Goal: Use online tool/utility: Use online tool/utility

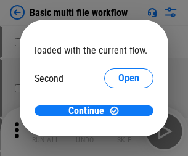
click at [119, 111] on span "Open" at bounding box center [129, 116] width 21 height 10
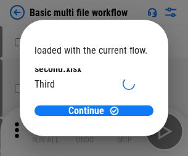
scroll to position [35, 0]
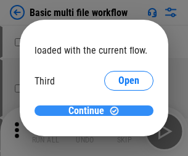
click at [90, 111] on span "Continue" at bounding box center [87, 111] width 36 height 10
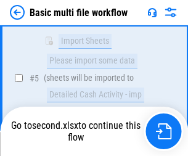
scroll to position [274, 0]
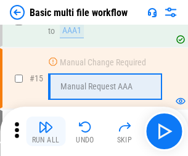
click at [46, 132] on img "button" at bounding box center [45, 127] width 15 height 15
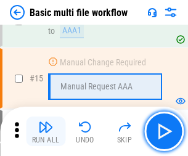
scroll to position [822, 0]
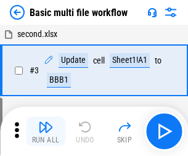
click at [46, 132] on img "button" at bounding box center [45, 127] width 15 height 15
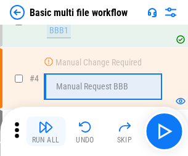
click at [46, 132] on img "button" at bounding box center [45, 127] width 15 height 15
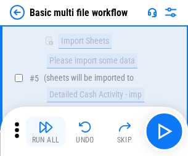
click at [46, 132] on img "button" at bounding box center [45, 127] width 15 height 15
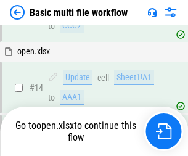
scroll to position [735, 0]
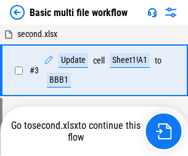
scroll to position [132, 0]
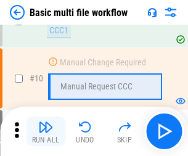
click at [46, 132] on img "button" at bounding box center [45, 127] width 15 height 15
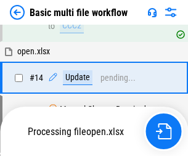
scroll to position [646, 0]
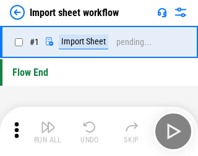
click at [46, 132] on img "button" at bounding box center [48, 127] width 15 height 15
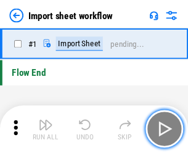
scroll to position [4, 0]
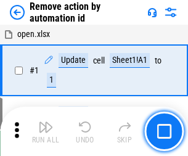
scroll to position [46, 0]
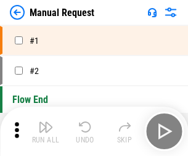
click at [46, 132] on img "button" at bounding box center [45, 127] width 15 height 15
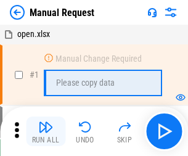
click at [46, 132] on img "button" at bounding box center [45, 127] width 15 height 15
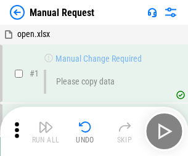
scroll to position [42, 0]
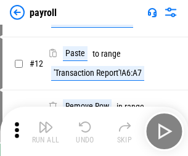
scroll to position [90, 0]
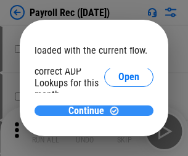
click at [90, 111] on span "Continue" at bounding box center [87, 111] width 36 height 10
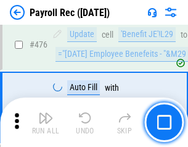
scroll to position [6584, 0]
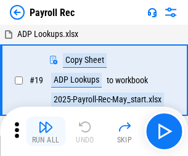
click at [46, 132] on img "button" at bounding box center [45, 127] width 15 height 15
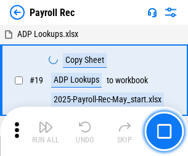
scroll to position [75, 0]
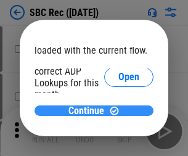
click at [90, 111] on span "Continue" at bounding box center [87, 111] width 36 height 10
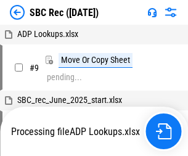
scroll to position [2, 0]
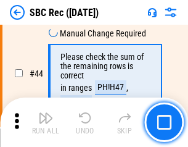
click at [46, 122] on img "button" at bounding box center [45, 118] width 15 height 15
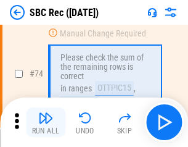
click at [46, 122] on img "button" at bounding box center [45, 118] width 15 height 15
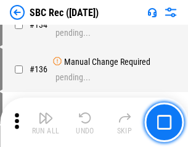
click at [46, 122] on img "button" at bounding box center [45, 118] width 15 height 15
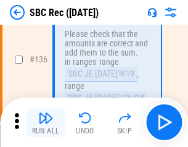
click at [46, 122] on img "button" at bounding box center [45, 118] width 15 height 15
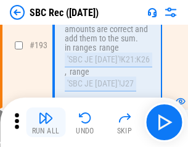
click at [46, 122] on img "button" at bounding box center [45, 118] width 15 height 15
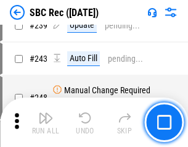
scroll to position [3969, 0]
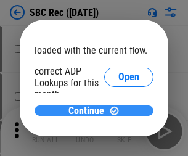
click at [90, 111] on span "Continue" at bounding box center [87, 111] width 36 height 10
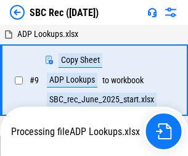
scroll to position [2, 0]
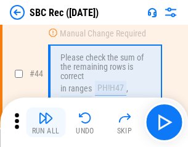
click at [46, 122] on img "button" at bounding box center [45, 118] width 15 height 15
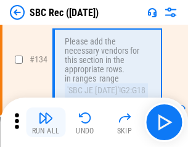
click at [46, 122] on img "button" at bounding box center [45, 118] width 15 height 15
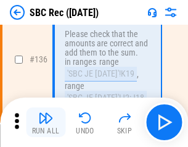
click at [46, 122] on img "button" at bounding box center [45, 118] width 15 height 15
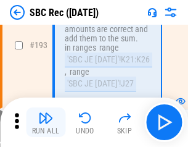
click at [46, 122] on img "button" at bounding box center [45, 118] width 15 height 15
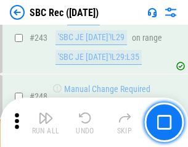
scroll to position [3969, 0]
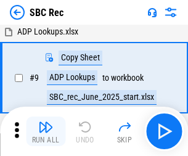
click at [46, 132] on img "button" at bounding box center [45, 127] width 15 height 15
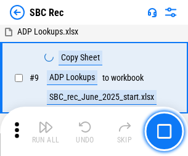
scroll to position [81, 0]
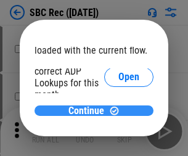
click at [90, 111] on span "Continue" at bounding box center [87, 111] width 36 height 10
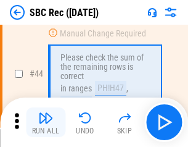
click at [46, 122] on img "button" at bounding box center [45, 118] width 15 height 15
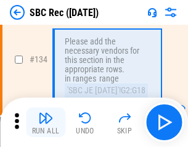
click at [46, 122] on img "button" at bounding box center [45, 118] width 15 height 15
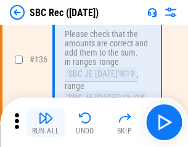
click at [46, 122] on img "button" at bounding box center [45, 118] width 15 height 15
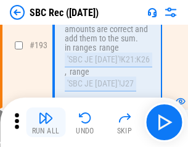
click at [46, 122] on img "button" at bounding box center [45, 118] width 15 height 15
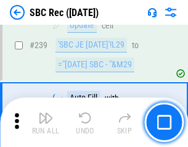
scroll to position [3969, 0]
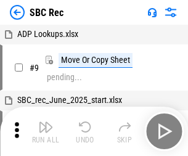
click at [46, 132] on img "button" at bounding box center [45, 127] width 15 height 15
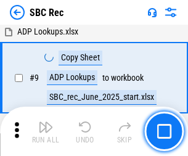
scroll to position [81, 0]
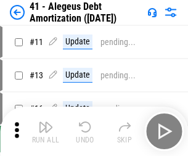
click at [46, 132] on img "button" at bounding box center [45, 127] width 15 height 15
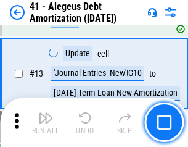
scroll to position [153, 0]
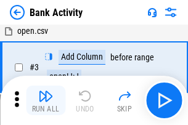
click at [46, 101] on img "button" at bounding box center [45, 96] width 15 height 15
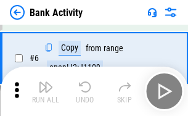
scroll to position [119, 0]
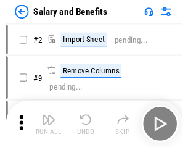
scroll to position [17, 0]
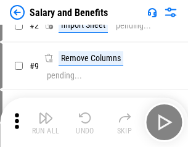
click at [46, 122] on img "button" at bounding box center [45, 118] width 15 height 15
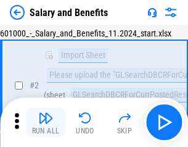
click at [46, 122] on img "button" at bounding box center [45, 118] width 15 height 15
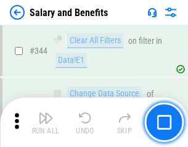
scroll to position [5785, 0]
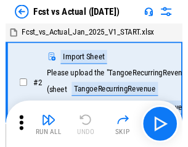
scroll to position [16, 0]
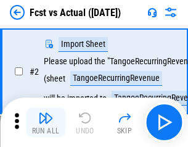
click at [46, 122] on img "button" at bounding box center [45, 118] width 15 height 15
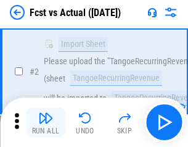
click at [46, 122] on img "button" at bounding box center [45, 118] width 15 height 15
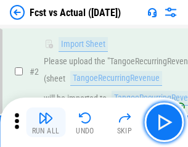
scroll to position [116, 0]
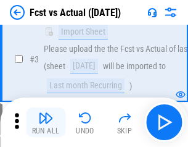
click at [46, 122] on img "button" at bounding box center [45, 118] width 15 height 15
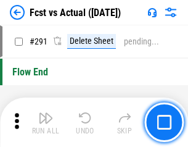
scroll to position [5847, 0]
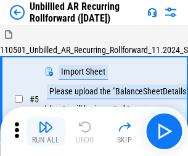
click at [46, 122] on img "button" at bounding box center [45, 127] width 15 height 15
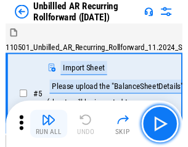
scroll to position [27, 0]
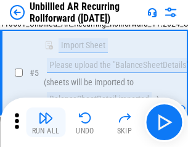
click at [46, 122] on img "button" at bounding box center [45, 118] width 15 height 15
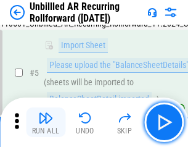
scroll to position [116, 0]
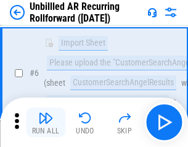
click at [46, 122] on img "button" at bounding box center [45, 118] width 15 height 15
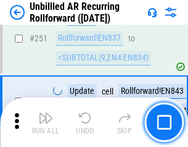
scroll to position [4196, 0]
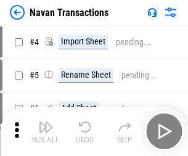
click at [46, 122] on img "button" at bounding box center [45, 127] width 15 height 15
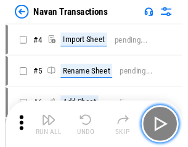
scroll to position [20, 0]
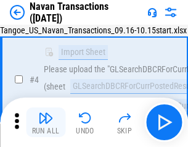
click at [46, 122] on img "button" at bounding box center [45, 118] width 15 height 15
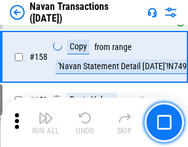
scroll to position [4005, 0]
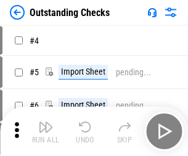
click at [46, 122] on img "button" at bounding box center [45, 127] width 15 height 15
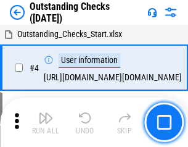
scroll to position [52, 0]
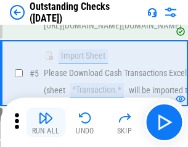
click at [46, 122] on img "button" at bounding box center [45, 118] width 15 height 15
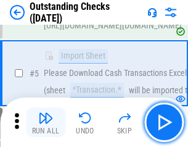
scroll to position [129, 0]
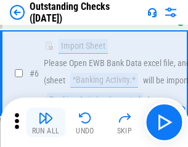
click at [46, 122] on img "button" at bounding box center [45, 118] width 15 height 15
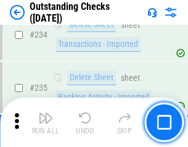
scroll to position [3752, 0]
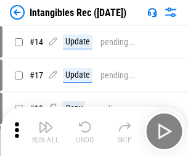
click at [46, 132] on img "button" at bounding box center [45, 127] width 15 height 15
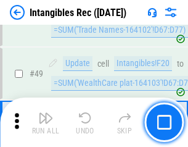
scroll to position [481, 0]
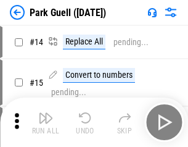
click at [46, 122] on img "button" at bounding box center [45, 118] width 15 height 15
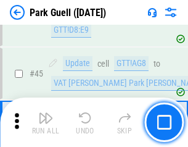
scroll to position [1545, 0]
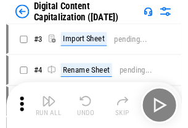
scroll to position [36, 0]
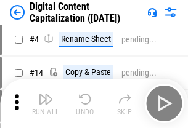
click at [46, 104] on img "button" at bounding box center [45, 99] width 15 height 15
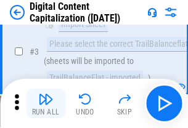
click at [46, 104] on img "button" at bounding box center [45, 99] width 15 height 15
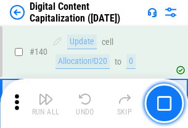
scroll to position [1310, 0]
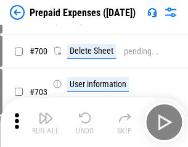
click at [46, 122] on img "button" at bounding box center [45, 118] width 15 height 15
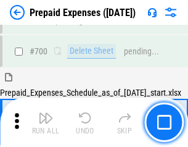
scroll to position [3324, 0]
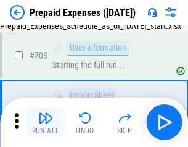
click at [46, 122] on img "button" at bounding box center [45, 118] width 15 height 15
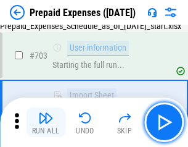
scroll to position [3397, 0]
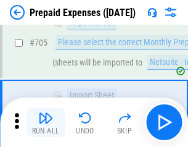
click at [46, 122] on img "button" at bounding box center [45, 118] width 15 height 15
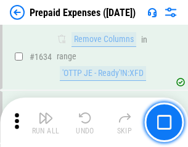
scroll to position [12029, 0]
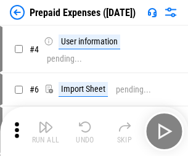
click at [46, 132] on img "button" at bounding box center [45, 127] width 15 height 15
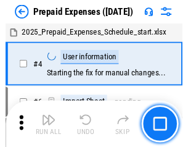
scroll to position [54, 0]
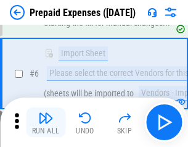
click at [46, 122] on img "button" at bounding box center [45, 118] width 15 height 15
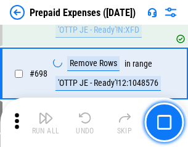
scroll to position [4302, 0]
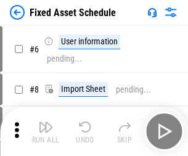
click at [46, 132] on img "button" at bounding box center [45, 127] width 15 height 15
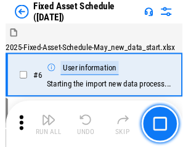
scroll to position [67, 0]
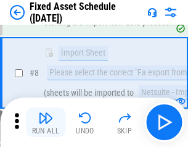
click at [46, 122] on img "button" at bounding box center [45, 118] width 15 height 15
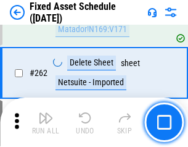
scroll to position [3937, 0]
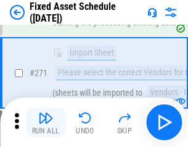
click at [46, 122] on img "button" at bounding box center [45, 118] width 15 height 15
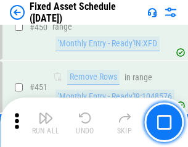
scroll to position [5523, 0]
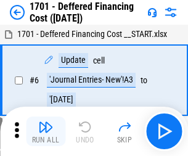
click at [46, 132] on img "button" at bounding box center [45, 127] width 15 height 15
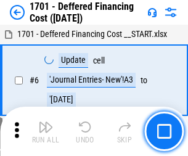
scroll to position [148, 0]
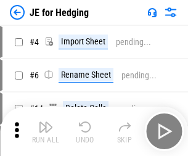
click at [46, 122] on img "button" at bounding box center [45, 127] width 15 height 15
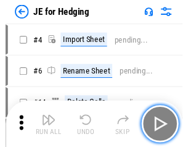
scroll to position [2, 0]
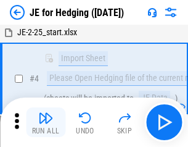
click at [46, 122] on img "button" at bounding box center [45, 118] width 15 height 15
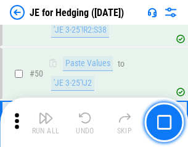
scroll to position [800, 0]
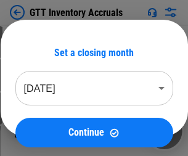
click at [46, 122] on img "button" at bounding box center [45, 127] width 15 height 15
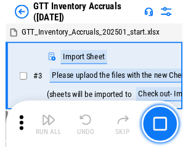
scroll to position [2, 0]
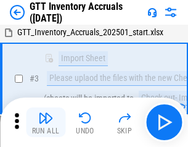
click at [46, 122] on img "button" at bounding box center [45, 118] width 15 height 15
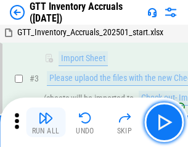
scroll to position [80, 0]
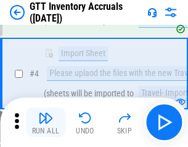
click at [46, 122] on img "button" at bounding box center [45, 118] width 15 height 15
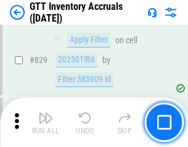
scroll to position [9377, 0]
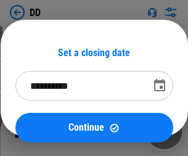
click at [46, 132] on img "button" at bounding box center [45, 127] width 15 height 15
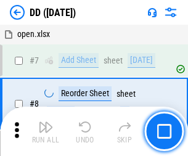
scroll to position [119, 0]
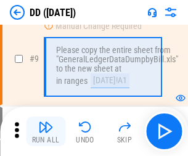
click at [46, 132] on img "button" at bounding box center [45, 127] width 15 height 15
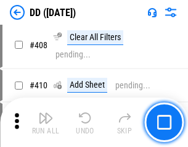
scroll to position [5528, 0]
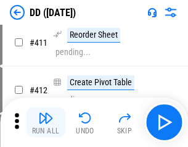
click at [46, 122] on img "button" at bounding box center [45, 118] width 15 height 15
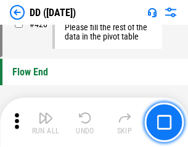
scroll to position [5913, 0]
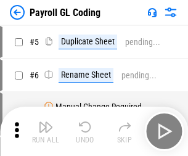
click at [46, 132] on img "button" at bounding box center [45, 127] width 15 height 15
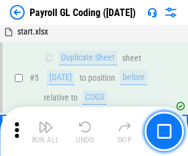
scroll to position [148, 0]
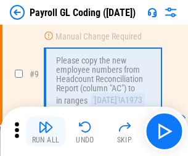
click at [46, 132] on img "button" at bounding box center [45, 127] width 15 height 15
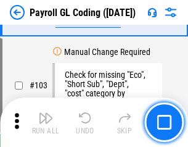
scroll to position [2898, 0]
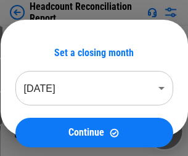
click at [46, 132] on img "button" at bounding box center [45, 127] width 15 height 15
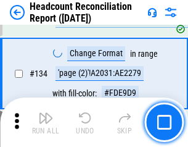
scroll to position [1485, 0]
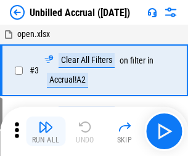
click at [46, 132] on img "button" at bounding box center [45, 127] width 15 height 15
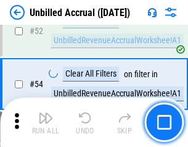
scroll to position [1290, 0]
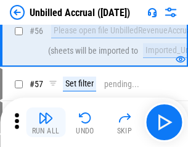
click at [46, 122] on img "button" at bounding box center [45, 118] width 15 height 15
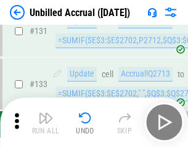
scroll to position [3680, 0]
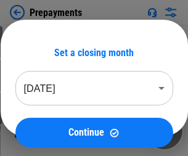
click at [46, 132] on img "button" at bounding box center [45, 127] width 15 height 15
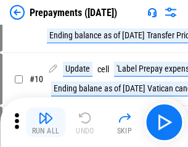
scroll to position [77, 0]
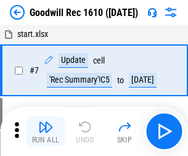
click at [46, 132] on img "button" at bounding box center [45, 127] width 15 height 15
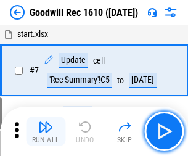
scroll to position [211, 0]
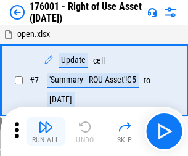
click at [46, 132] on img "button" at bounding box center [45, 127] width 15 height 15
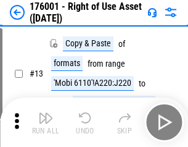
scroll to position [80, 0]
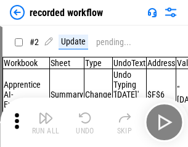
click at [46, 122] on img "button" at bounding box center [45, 118] width 15 height 15
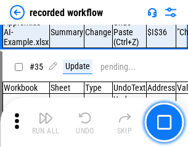
scroll to position [3861, 0]
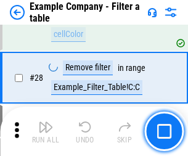
scroll to position [1130, 0]
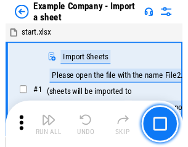
scroll to position [19, 0]
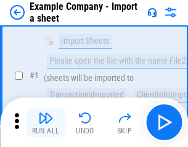
click at [46, 122] on img "button" at bounding box center [45, 118] width 15 height 15
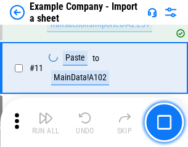
scroll to position [273, 0]
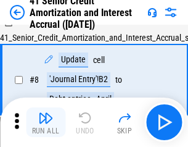
click at [46, 122] on img "button" at bounding box center [45, 118] width 15 height 15
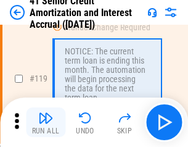
click at [46, 122] on img "button" at bounding box center [45, 118] width 15 height 15
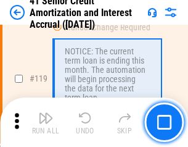
scroll to position [1166, 0]
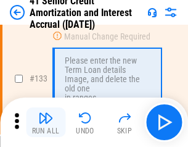
click at [46, 122] on img "button" at bounding box center [45, 118] width 15 height 15
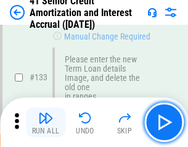
scroll to position [1291, 0]
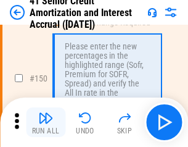
click at [46, 122] on img "button" at bounding box center [45, 118] width 15 height 15
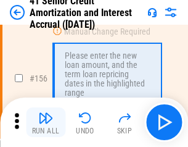
click at [46, 122] on img "button" at bounding box center [45, 118] width 15 height 15
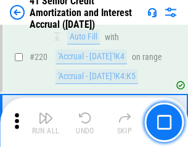
scroll to position [2767, 0]
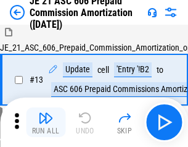
click at [46, 122] on img "button" at bounding box center [45, 118] width 15 height 15
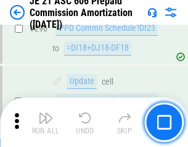
scroll to position [2273, 0]
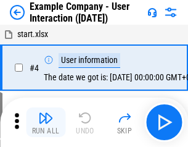
click at [46, 122] on img "button" at bounding box center [45, 118] width 15 height 15
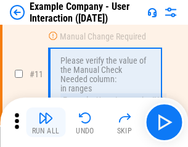
click at [46, 122] on img "button" at bounding box center [45, 118] width 15 height 15
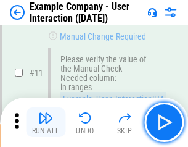
scroll to position [267, 0]
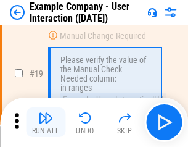
click at [46, 122] on img "button" at bounding box center [45, 118] width 15 height 15
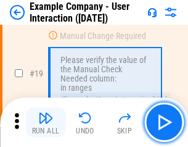
click at [46, 122] on img "button" at bounding box center [45, 118] width 15 height 15
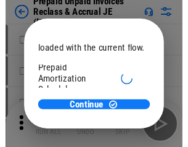
scroll to position [74, 0]
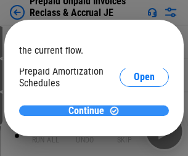
click at [90, 111] on span "Continue" at bounding box center [87, 111] width 36 height 10
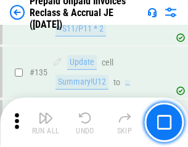
scroll to position [1601, 0]
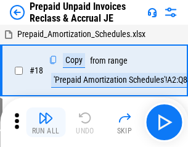
click at [46, 122] on img "button" at bounding box center [45, 118] width 15 height 15
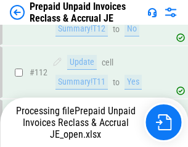
scroll to position [1008, 0]
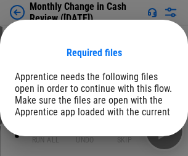
click at [138, 147] on span "Open" at bounding box center [148, 152] width 21 height 10
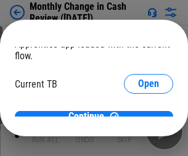
click at [138, 117] on span "Open" at bounding box center [148, 122] width 21 height 10
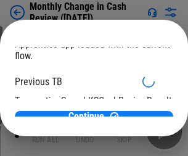
scroll to position [40, 0]
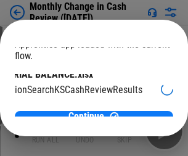
scroll to position [78, 49]
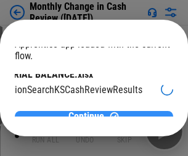
click at [90, 112] on span "Continue" at bounding box center [87, 117] width 36 height 10
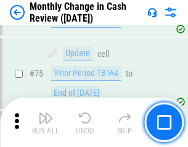
scroll to position [884, 0]
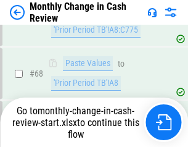
scroll to position [884, 0]
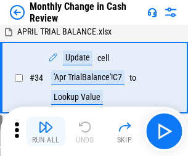
click at [46, 132] on img "button" at bounding box center [45, 127] width 15 height 15
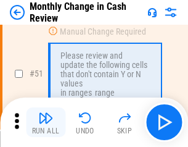
click at [46, 122] on img "button" at bounding box center [45, 118] width 15 height 15
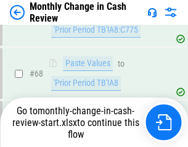
scroll to position [884, 0]
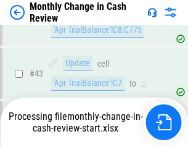
scroll to position [884, 0]
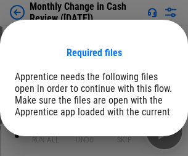
click at [138, 147] on span "Open" at bounding box center [148, 152] width 21 height 10
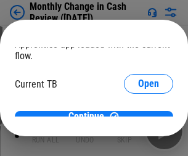
click at [138, 117] on span "Open" at bounding box center [148, 122] width 21 height 10
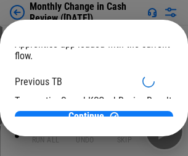
scroll to position [40, 0]
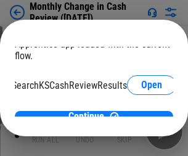
scroll to position [78, 49]
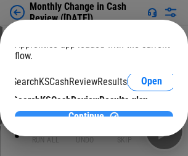
click at [90, 112] on span "Continue" at bounding box center [87, 117] width 36 height 10
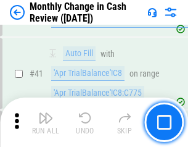
scroll to position [664, 0]
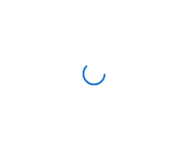
scroll to position [884, 0]
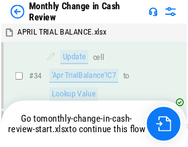
scroll to position [884, 0]
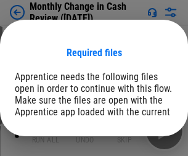
click at [138, 147] on span "Open" at bounding box center [148, 152] width 21 height 10
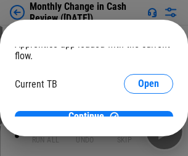
click at [138, 117] on span "Open" at bounding box center [148, 122] width 21 height 10
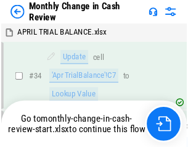
scroll to position [884, 0]
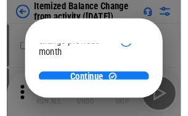
scroll to position [90, 0]
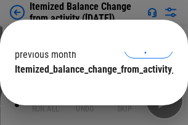
click at [90, 90] on span "Continue" at bounding box center [87, 95] width 36 height 10
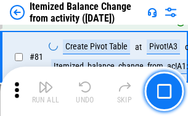
scroll to position [1489, 0]
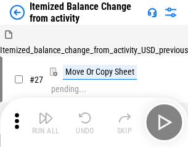
scroll to position [19, 0]
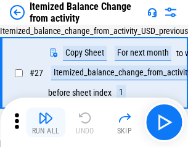
click at [46, 122] on img "button" at bounding box center [45, 118] width 15 height 15
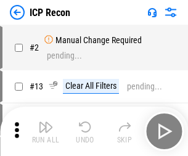
scroll to position [6, 0]
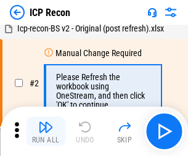
click at [46, 132] on img "button" at bounding box center [45, 127] width 15 height 15
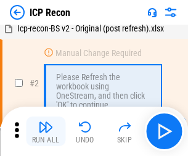
click at [46, 132] on img "button" at bounding box center [45, 127] width 15 height 15
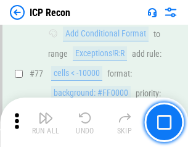
scroll to position [1110, 0]
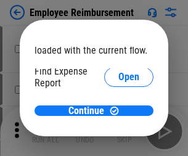
click at [119, 143] on span "Open" at bounding box center [129, 148] width 21 height 10
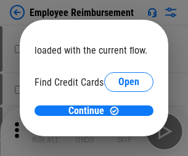
scroll to position [72, 0]
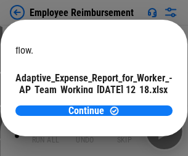
click at [138, 104] on span "Open" at bounding box center [148, 109] width 21 height 10
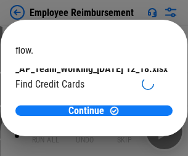
scroll to position [128, 0]
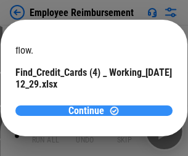
click at [90, 111] on span "Continue" at bounding box center [87, 111] width 36 height 10
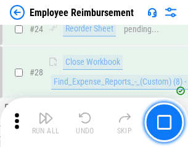
scroll to position [578, 0]
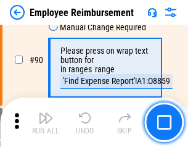
click at [46, 122] on img "button" at bounding box center [45, 118] width 15 height 15
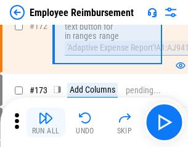
click at [46, 122] on img "button" at bounding box center [45, 118] width 15 height 15
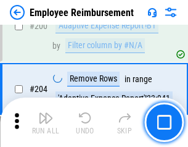
scroll to position [3126, 0]
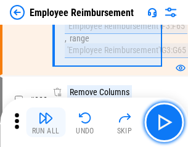
click at [46, 122] on img "button" at bounding box center [45, 118] width 15 height 15
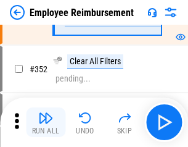
click at [46, 122] on img "button" at bounding box center [45, 118] width 15 height 15
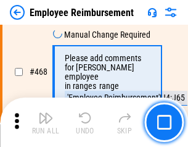
scroll to position [7553, 0]
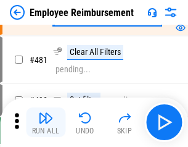
click at [46, 122] on img "button" at bounding box center [45, 118] width 15 height 15
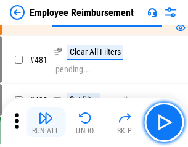
click at [46, 122] on img "button" at bounding box center [45, 118] width 15 height 15
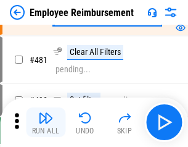
click at [46, 122] on img "button" at bounding box center [45, 118] width 15 height 15
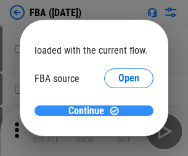
click at [90, 111] on span "Continue" at bounding box center [87, 111] width 36 height 10
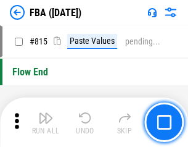
scroll to position [11059, 0]
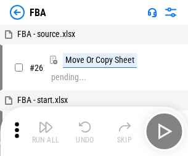
scroll to position [12, 0]
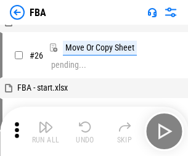
click at [46, 132] on img "button" at bounding box center [45, 127] width 15 height 15
